Goal: Find specific page/section: Find specific page/section

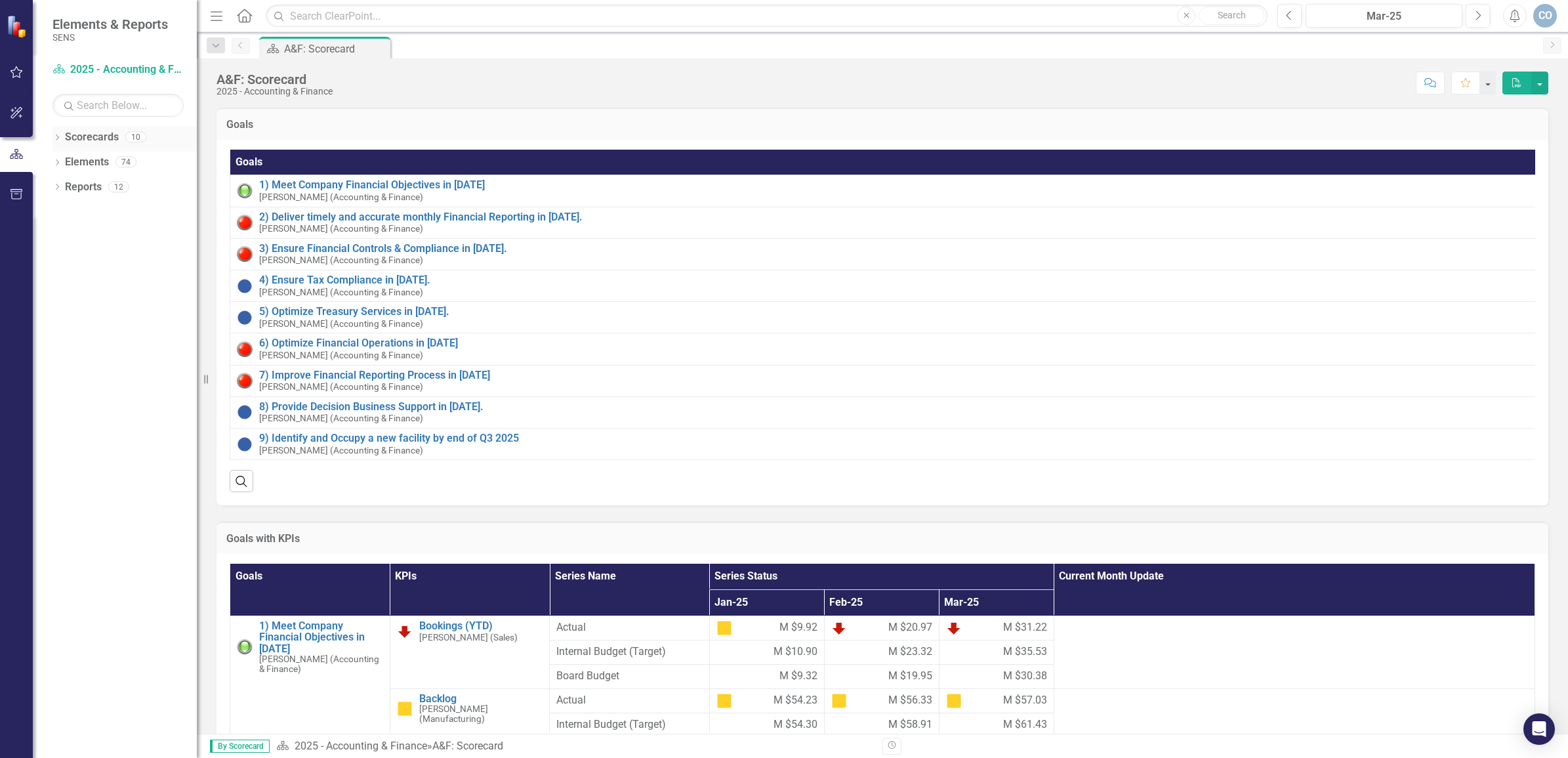
click at [56, 137] on icon "Dropdown" at bounding box center [56, 138] width 9 height 7
click at [66, 157] on icon "Dropdown" at bounding box center [64, 162] width 10 height 8
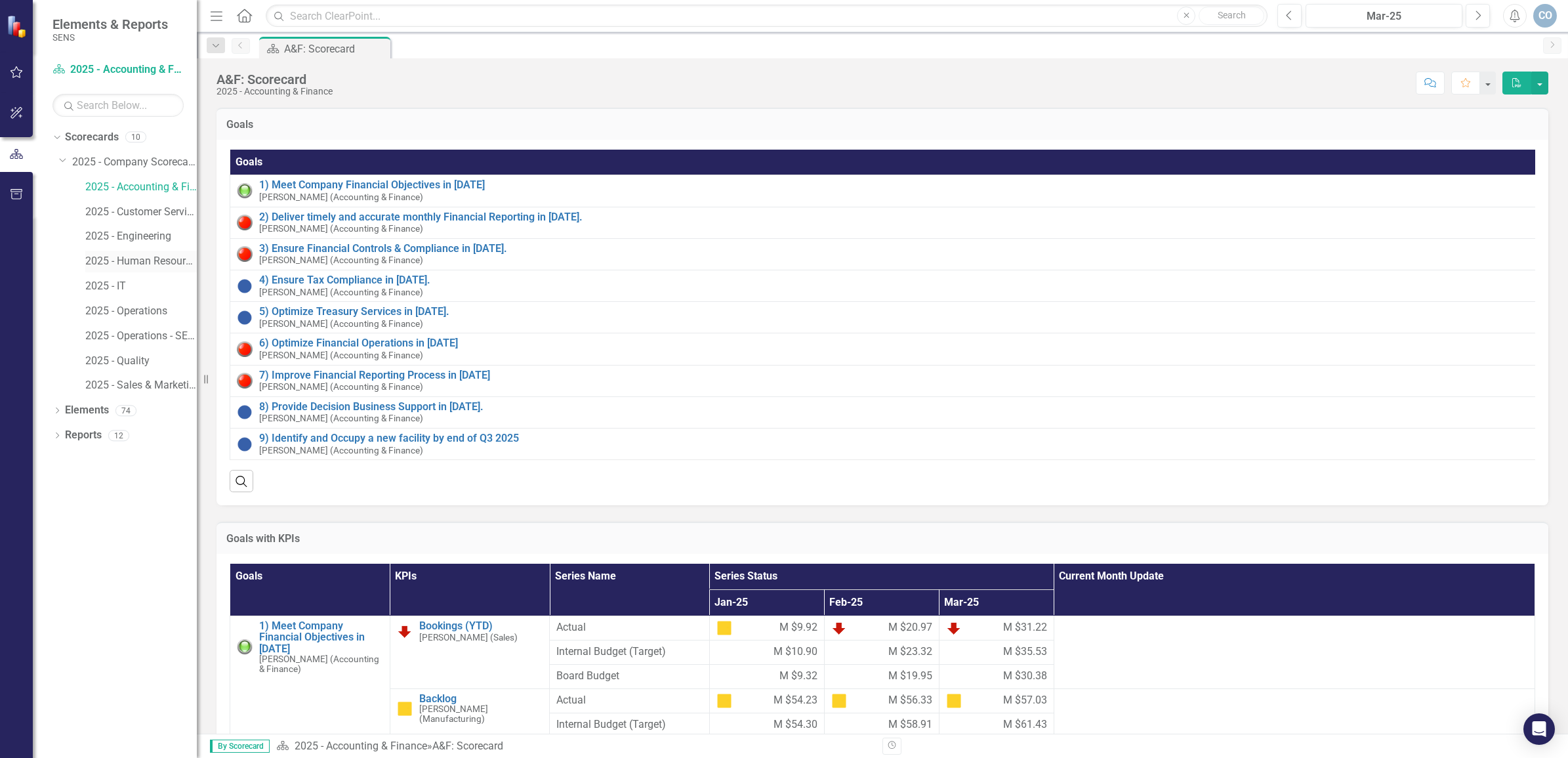
click at [161, 253] on div "2025 - Human Resources" at bounding box center [141, 262] width 112 height 22
click at [159, 263] on link "2025 - Human Resources" at bounding box center [141, 262] width 112 height 15
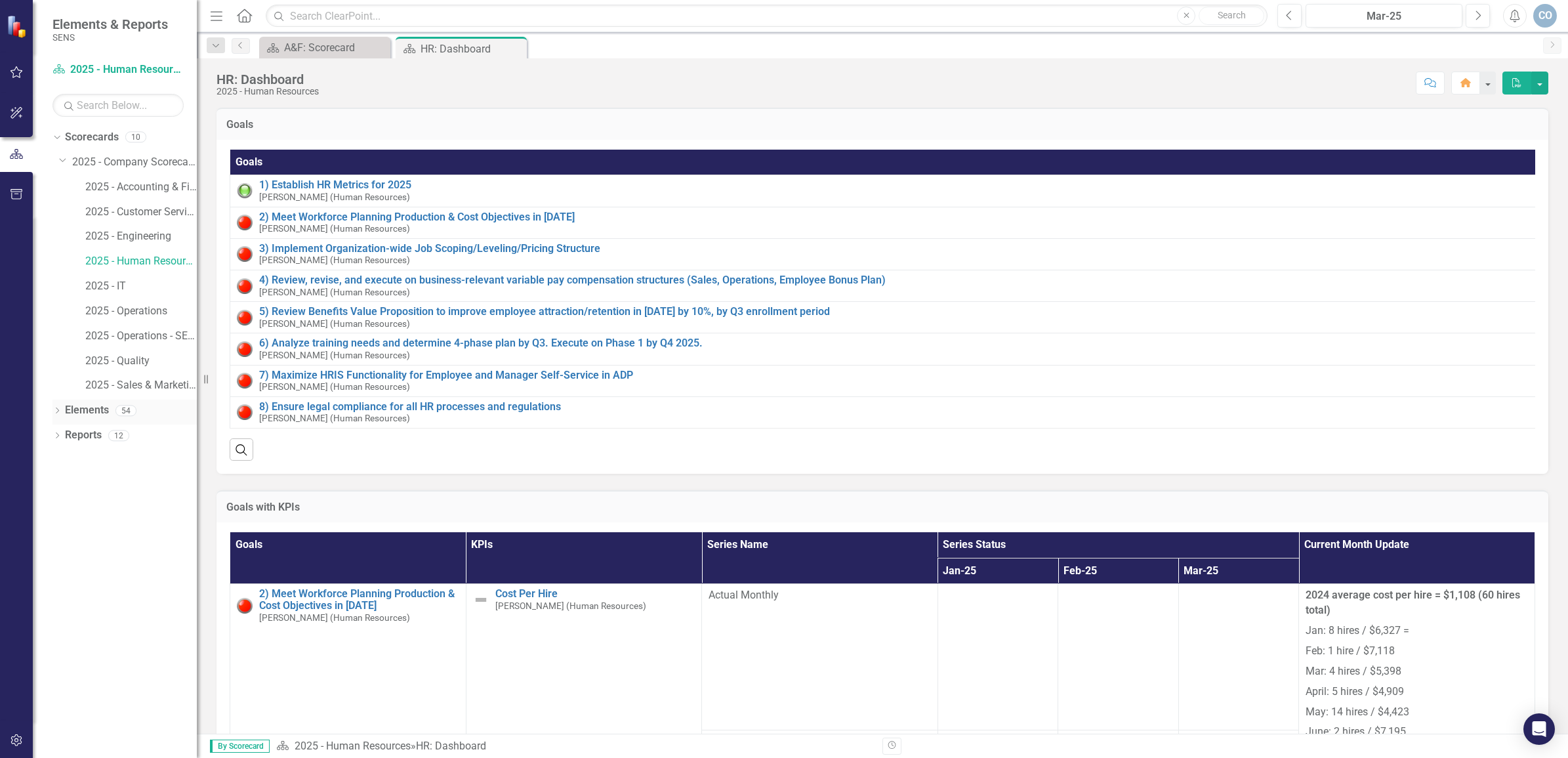
click at [57, 410] on icon "Dropdown" at bounding box center [56, 412] width 9 height 7
click at [96, 456] on link "KPI KPIs" at bounding box center [91, 461] width 40 height 15
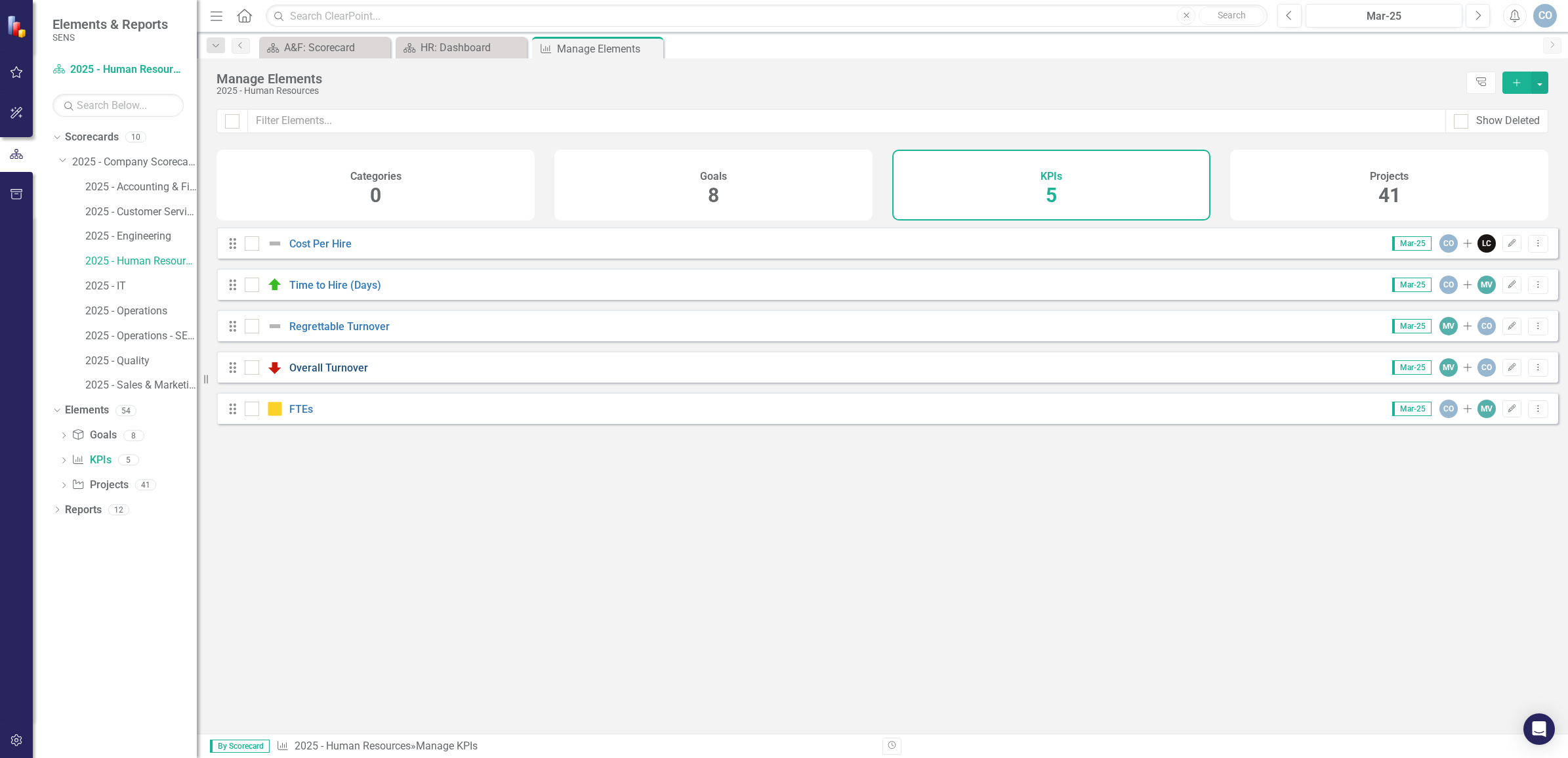
click at [333, 374] on link "Overall Turnover" at bounding box center [328, 368] width 79 height 12
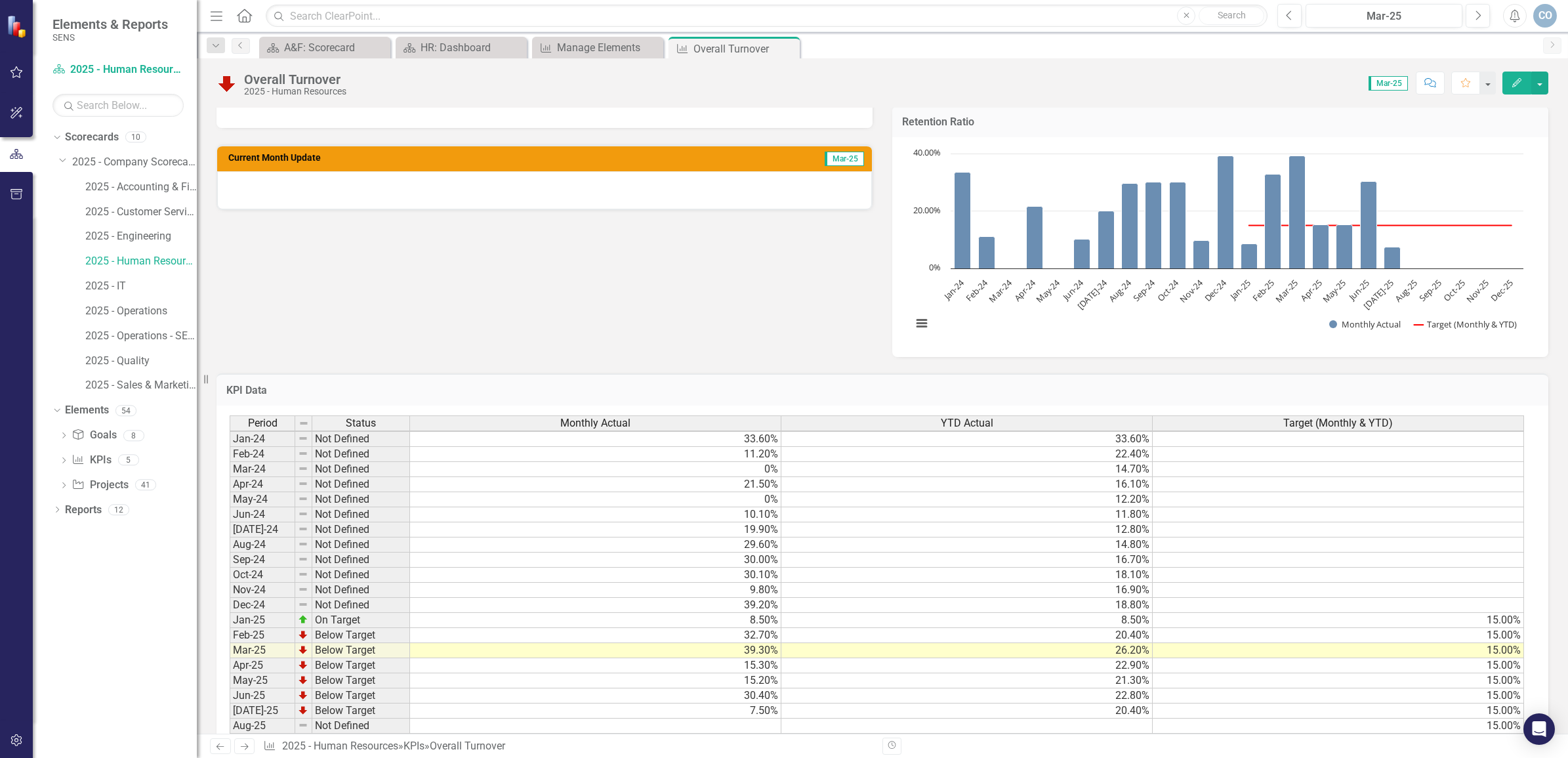
scroll to position [4, 0]
